Goal: Transaction & Acquisition: Purchase product/service

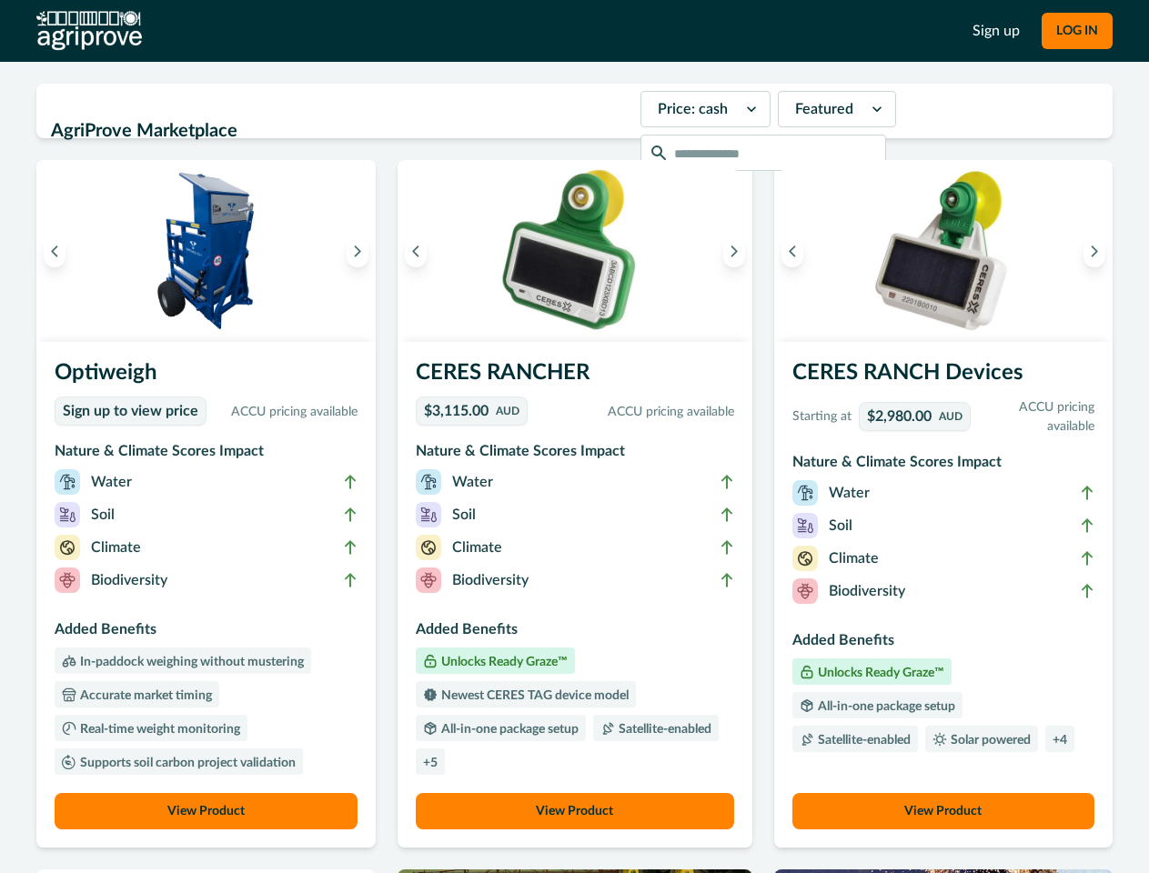
click at [1076, 31] on button "LOG IN" at bounding box center [1077, 31] width 71 height 36
click at [55, 251] on icon "Previous image" at bounding box center [54, 251] width 13 height 13
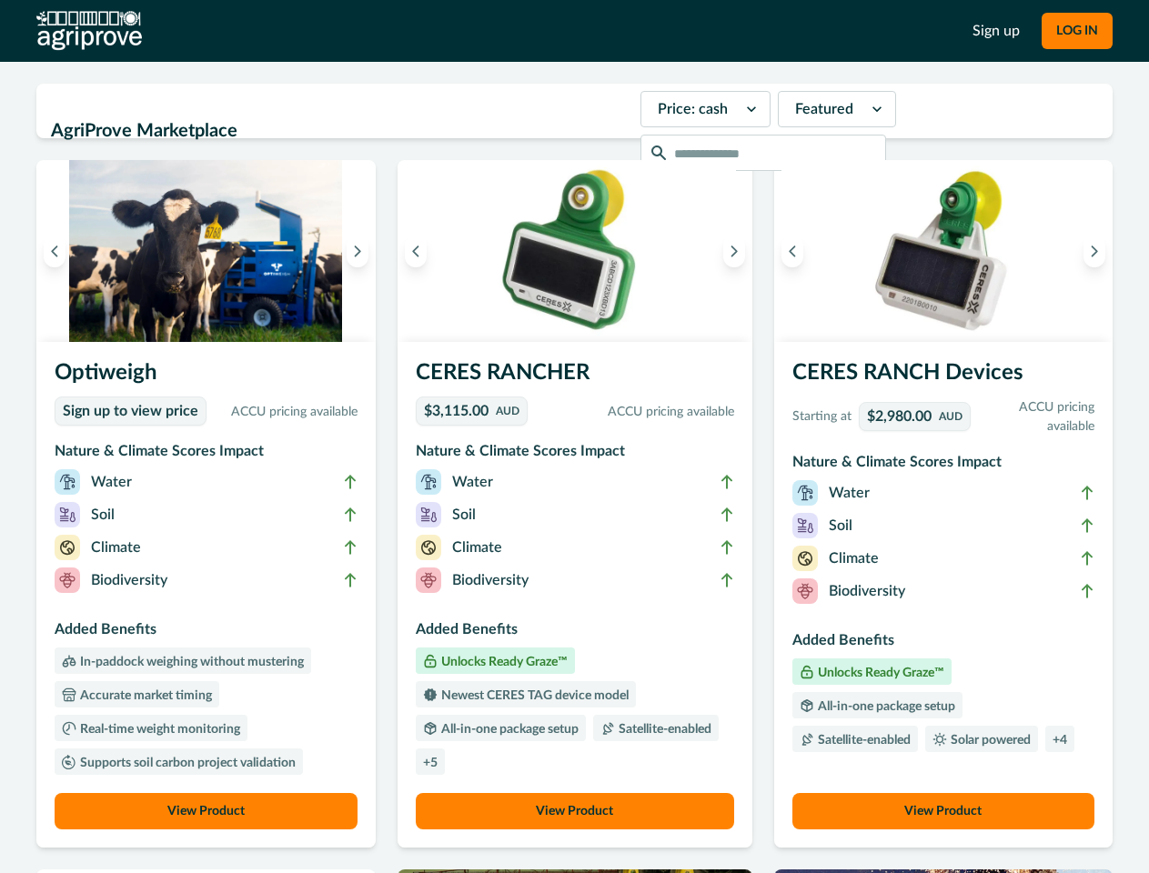
click at [362, 251] on icon "Next image" at bounding box center [357, 251] width 13 height 13
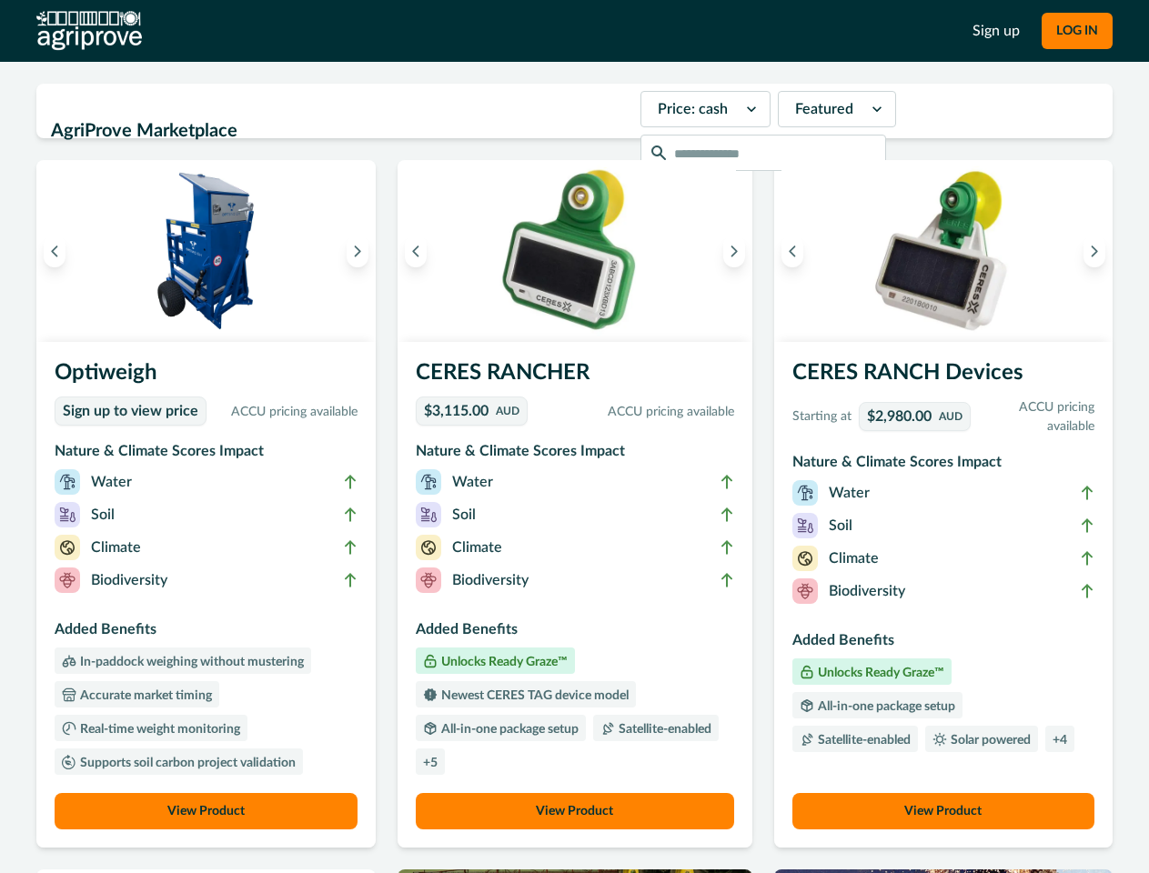
click at [208, 595] on li "Biodiversity" at bounding box center [206, 584] width 303 height 33
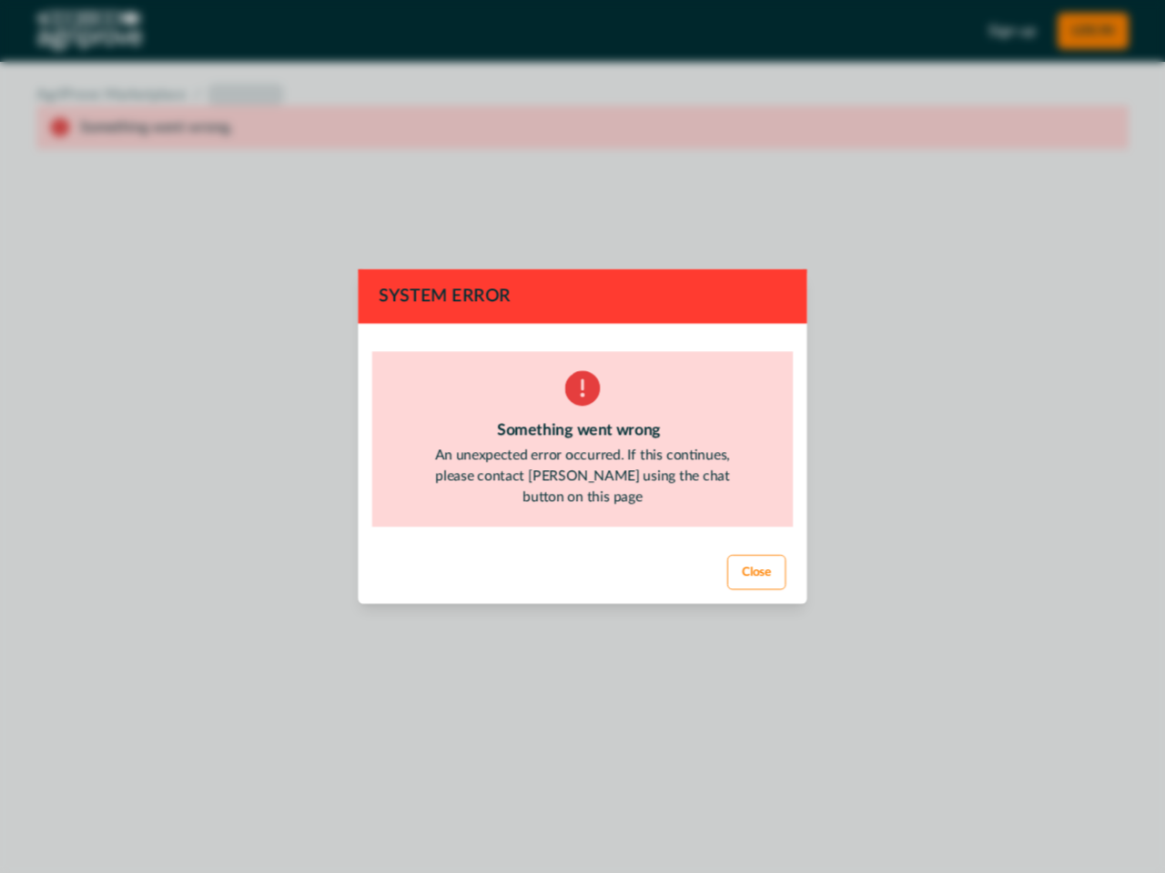
click at [208, 812] on div "System Error Something went wrong An unexpected error occurred. If this continu…" at bounding box center [582, 436] width 1165 height 873
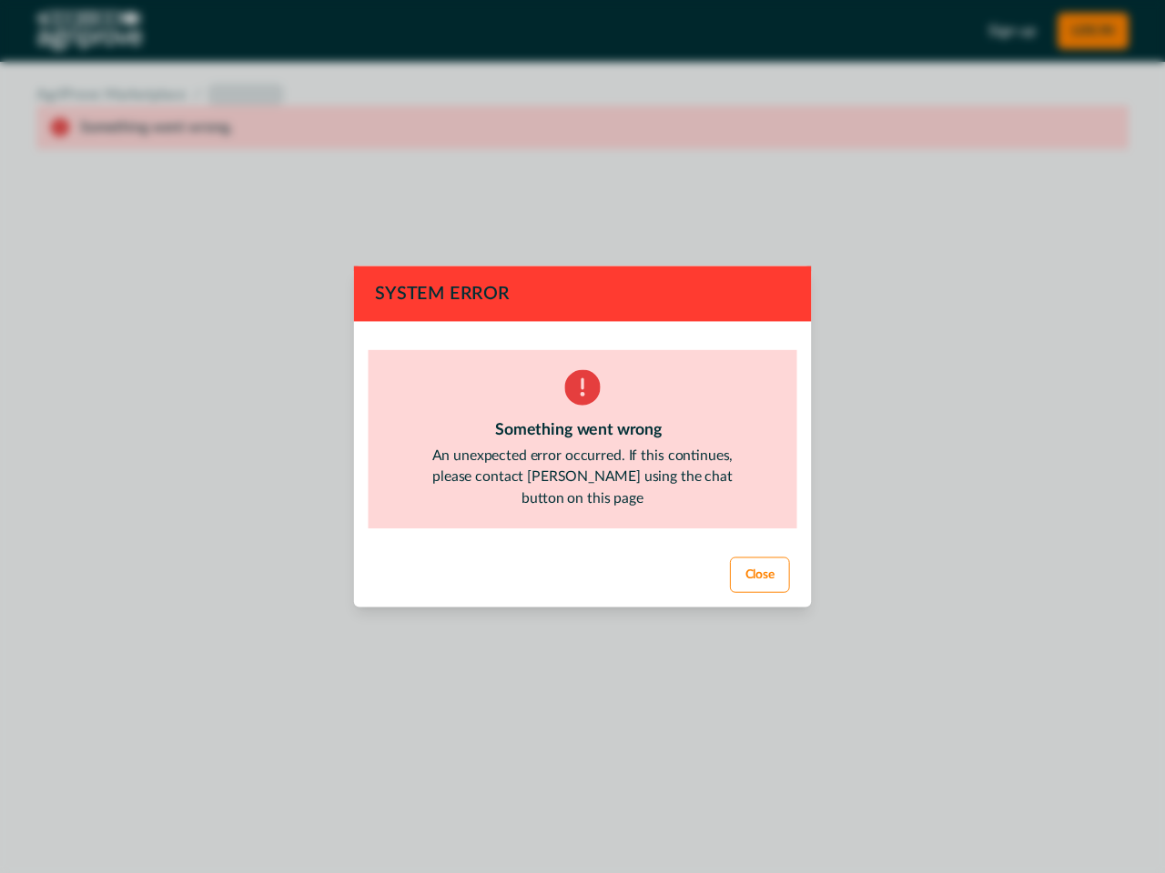
click at [420, 251] on div "System Error Something went wrong An unexpected error occurred. If this continu…" at bounding box center [582, 436] width 1165 height 873
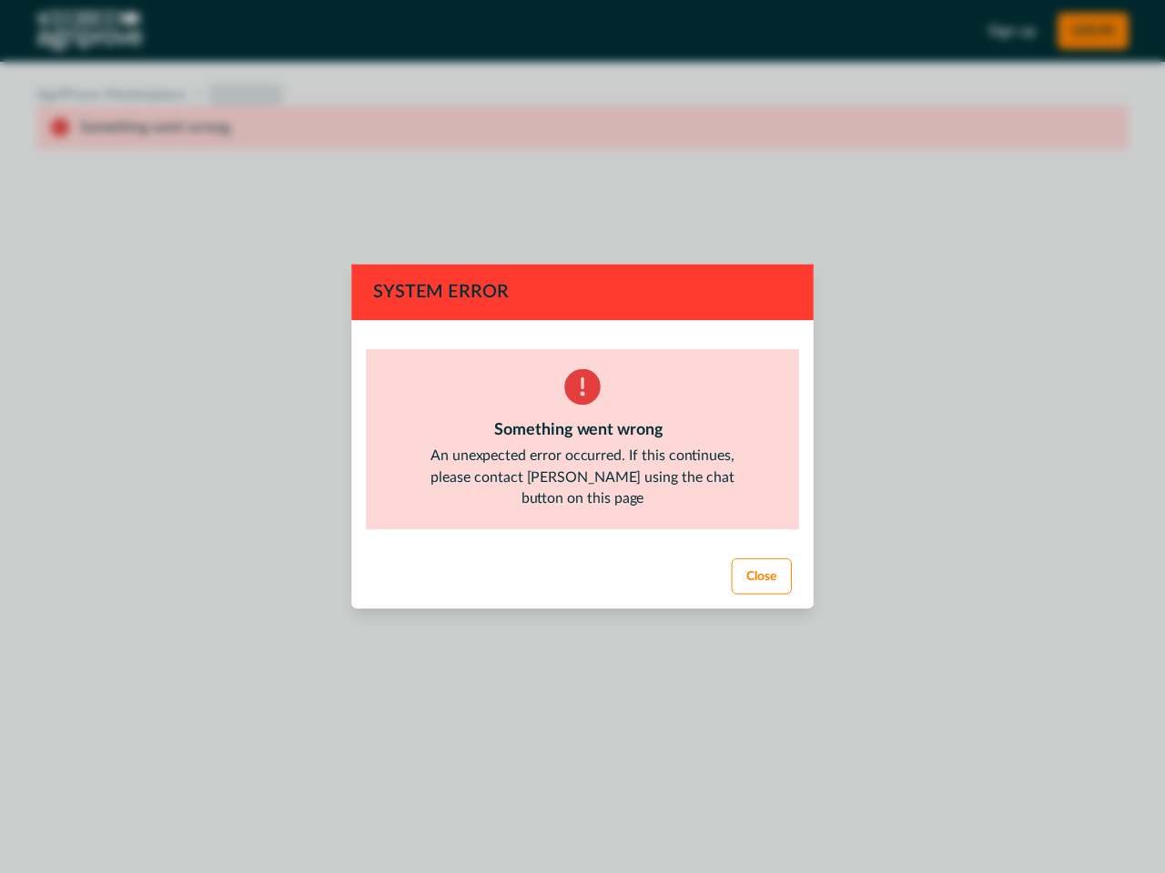
click at [729, 251] on div "System Error Something went wrong An unexpected error occurred. If this continu…" at bounding box center [582, 436] width 1165 height 873
click at [574, 595] on footer "Close" at bounding box center [582, 578] width 464 height 66
click at [574, 812] on div "System Error Something went wrong An unexpected error occurred. If this continu…" at bounding box center [582, 436] width 1165 height 873
click at [787, 251] on div "System Error Something went wrong An unexpected error occurred. If this continu…" at bounding box center [582, 436] width 1165 height 873
